Goal: Task Accomplishment & Management: Use online tool/utility

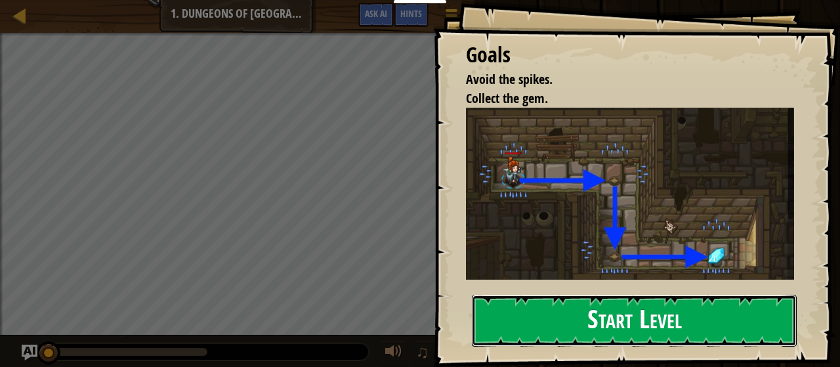
click at [532, 310] on button "Start Level" at bounding box center [634, 321] width 325 height 52
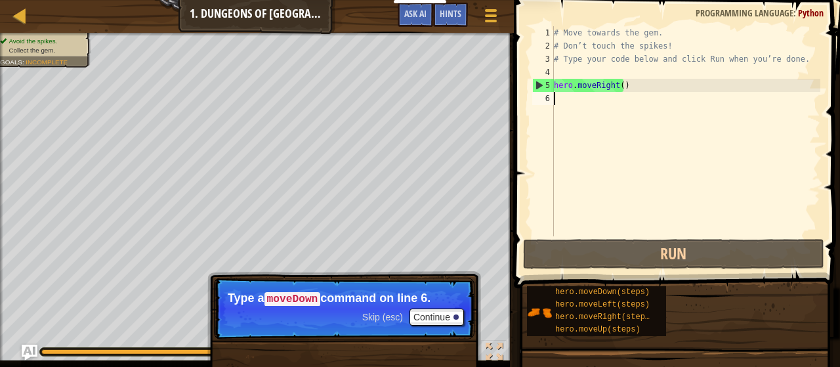
type textarea "m"
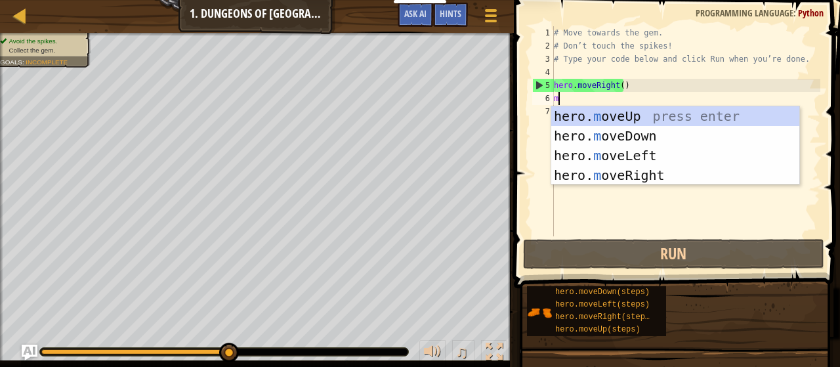
scroll to position [6, 0]
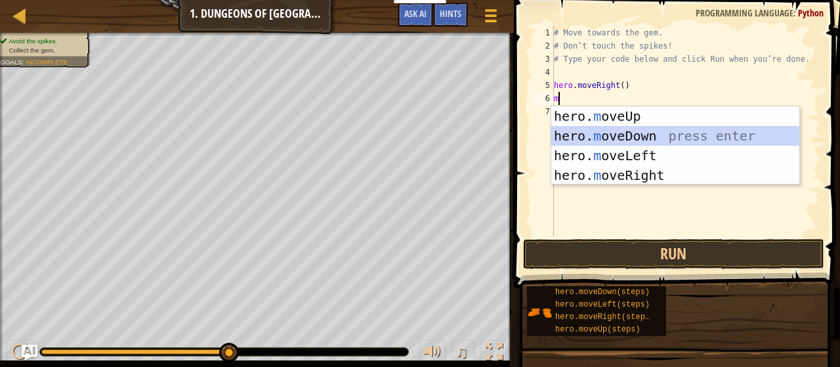
click at [604, 135] on div "hero. m oveUp press enter hero. m oveDown press enter hero. m oveLeft press ent…" at bounding box center [675, 165] width 249 height 118
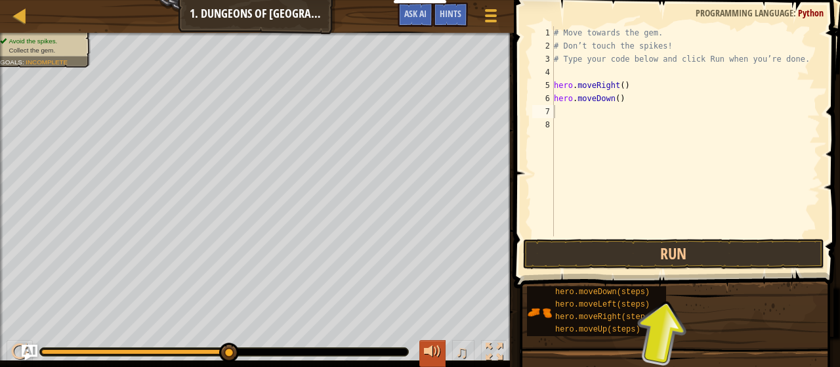
click at [427, 358] on div at bounding box center [432, 351] width 17 height 17
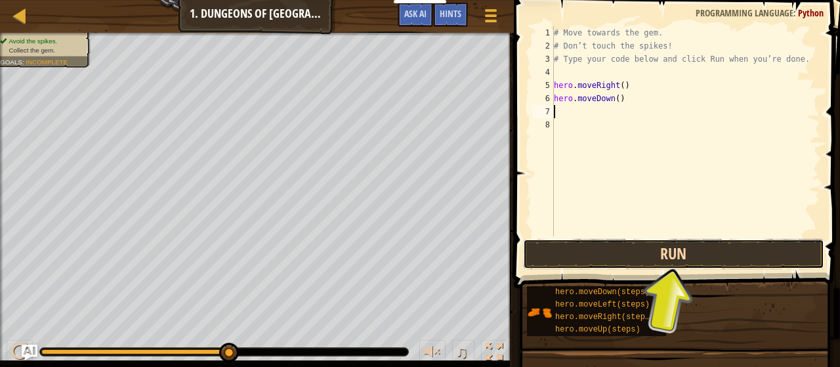
click at [543, 259] on button "Run" at bounding box center [673, 254] width 301 height 30
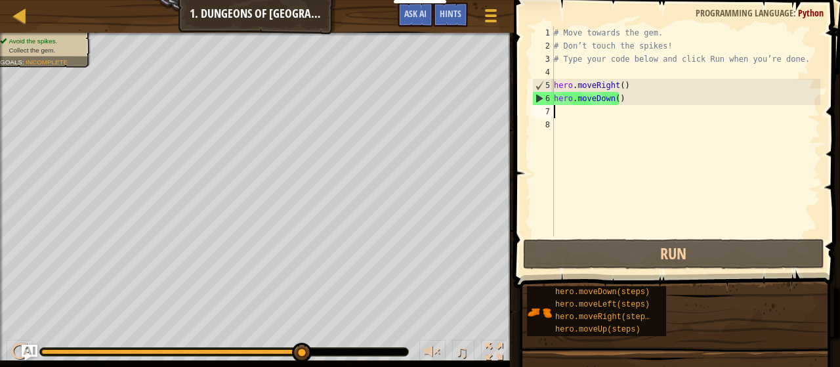
type textarea "m"
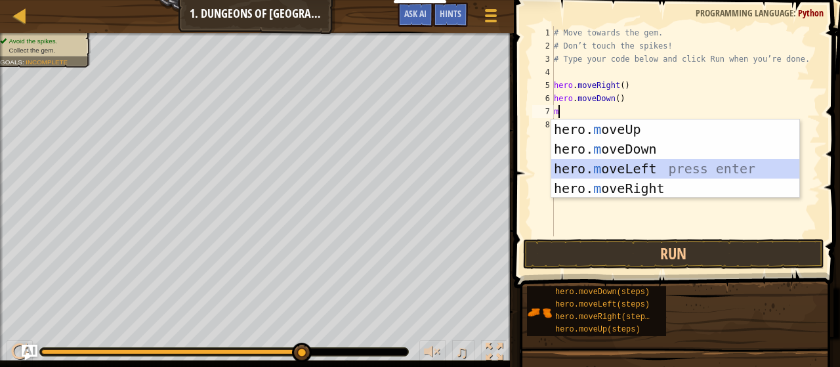
click at [620, 168] on div "hero. m oveUp press enter hero. m oveDown press enter hero. m oveLeft press ent…" at bounding box center [675, 178] width 249 height 118
